Goal: Find specific page/section: Find specific page/section

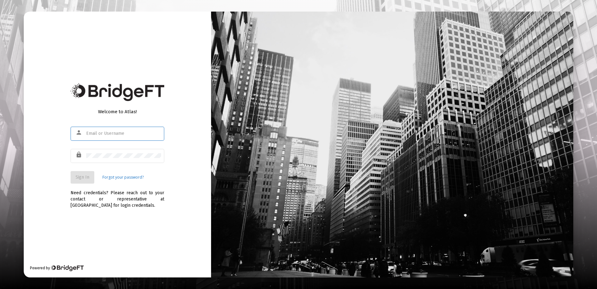
type input "[EMAIL_ADDRESS][DOMAIN_NAME]"
click at [74, 180] on button "Sign In" at bounding box center [83, 177] width 24 height 12
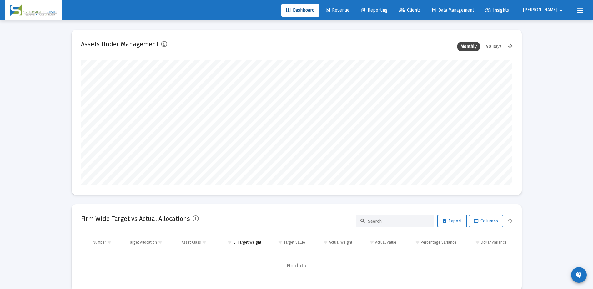
scroll to position [125, 232]
type input "[DATE]"
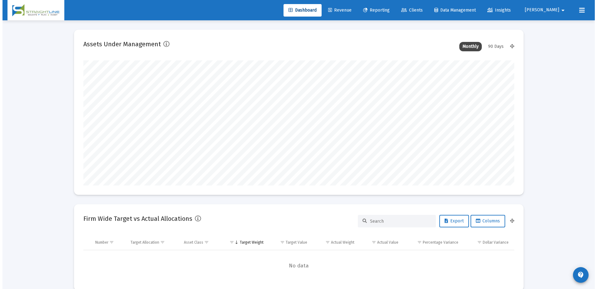
scroll to position [125, 202]
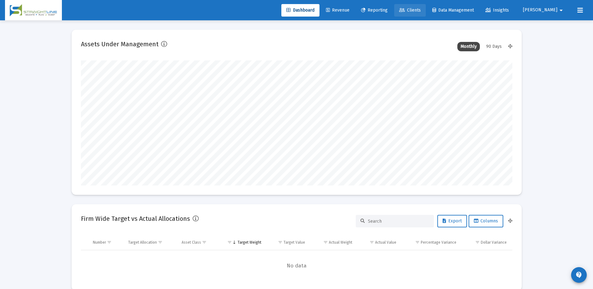
click at [421, 9] on span "Clients" at bounding box center [410, 9] width 22 height 5
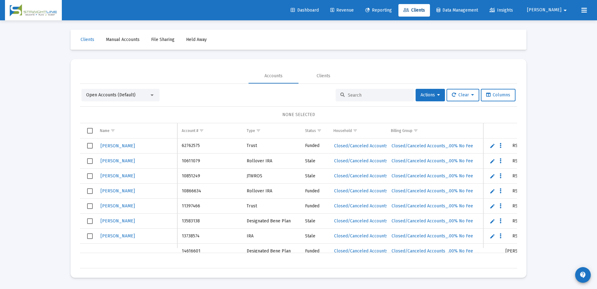
click at [352, 95] on input at bounding box center [378, 94] width 61 height 5
type input "tiaa"
